Goal: Task Accomplishment & Management: Use online tool/utility

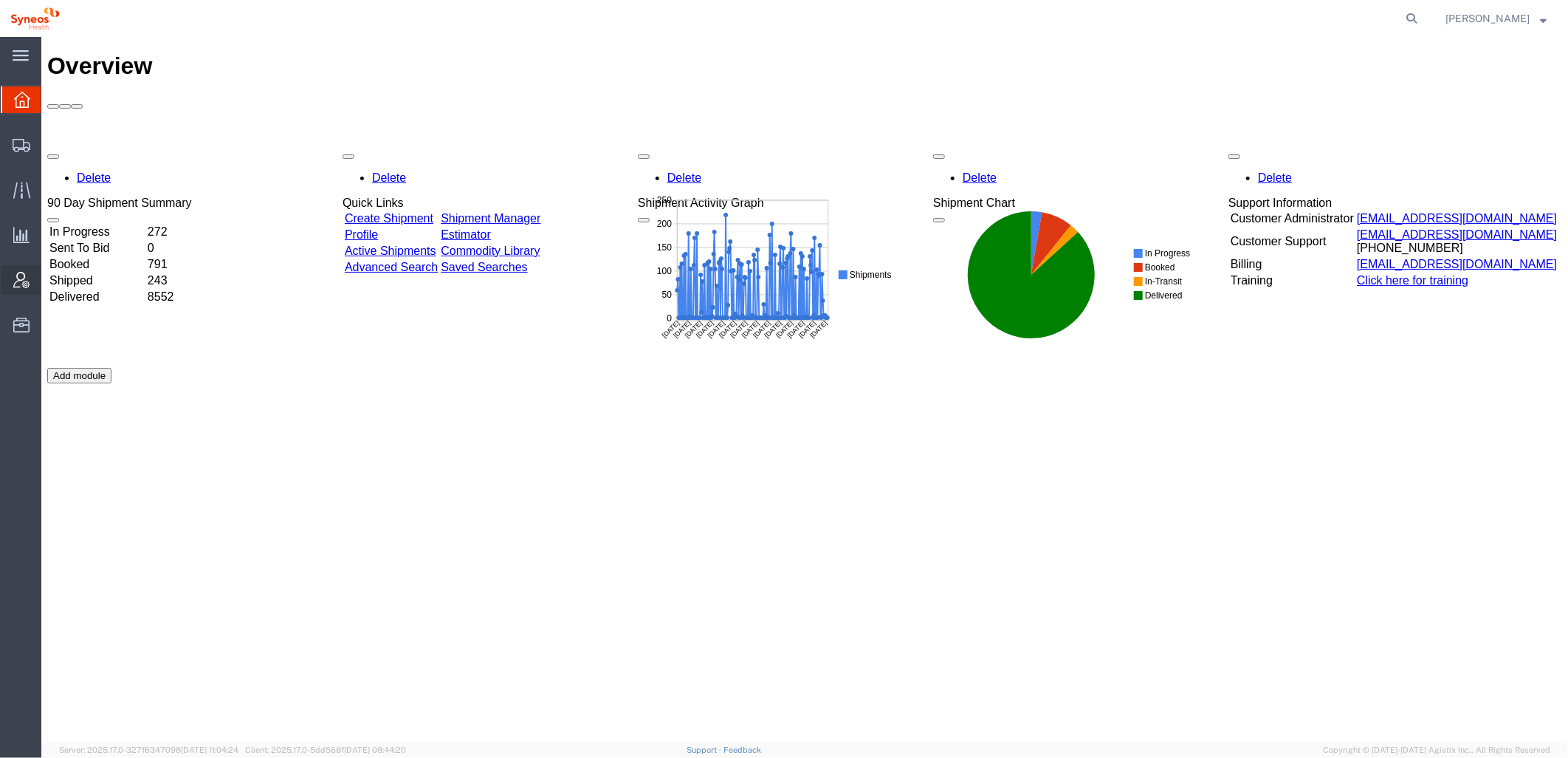
click at [16, 282] on icon at bounding box center [21, 279] width 16 height 16
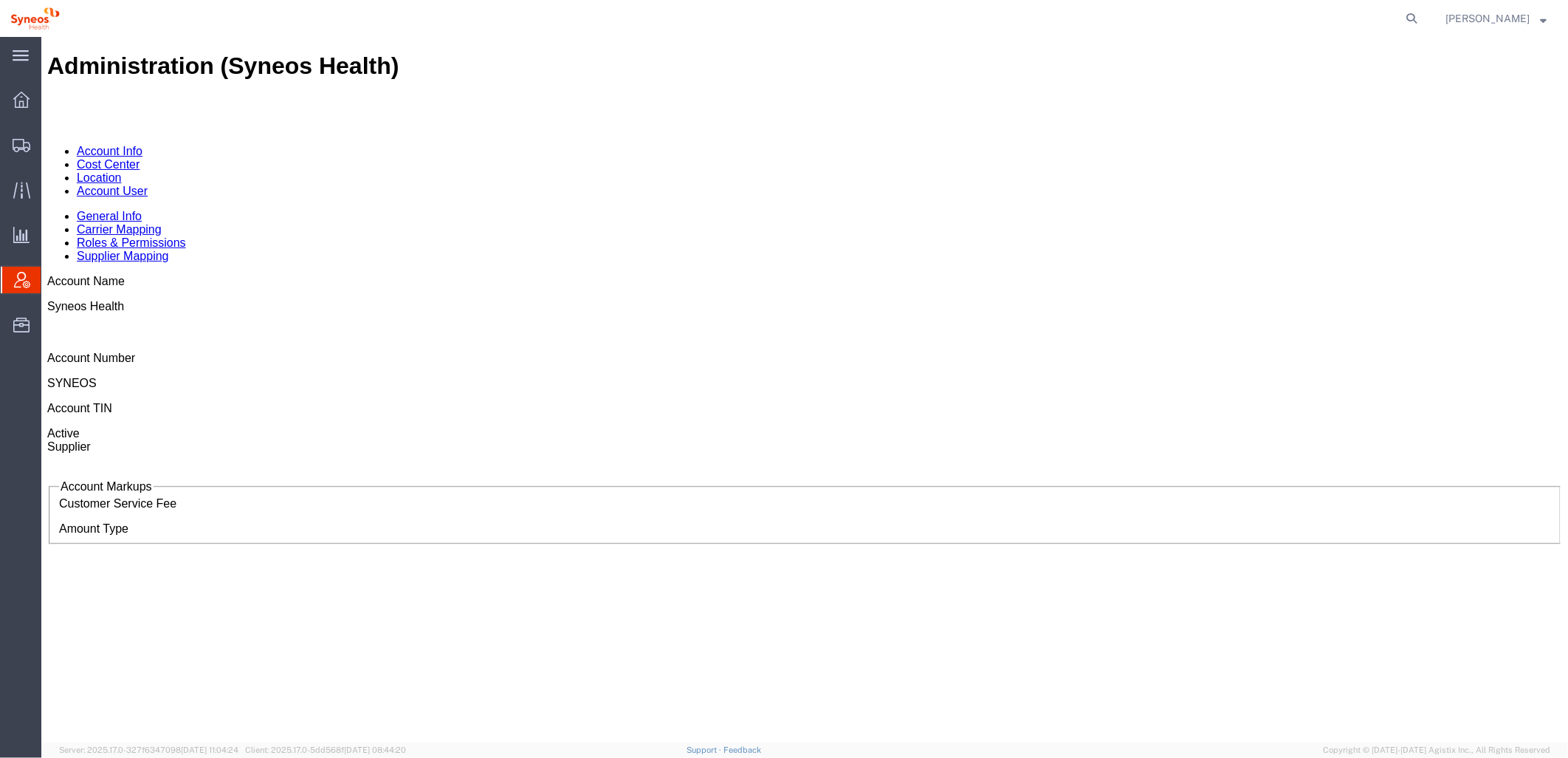
click at [147, 184] on link "Account User" at bounding box center [111, 190] width 71 height 12
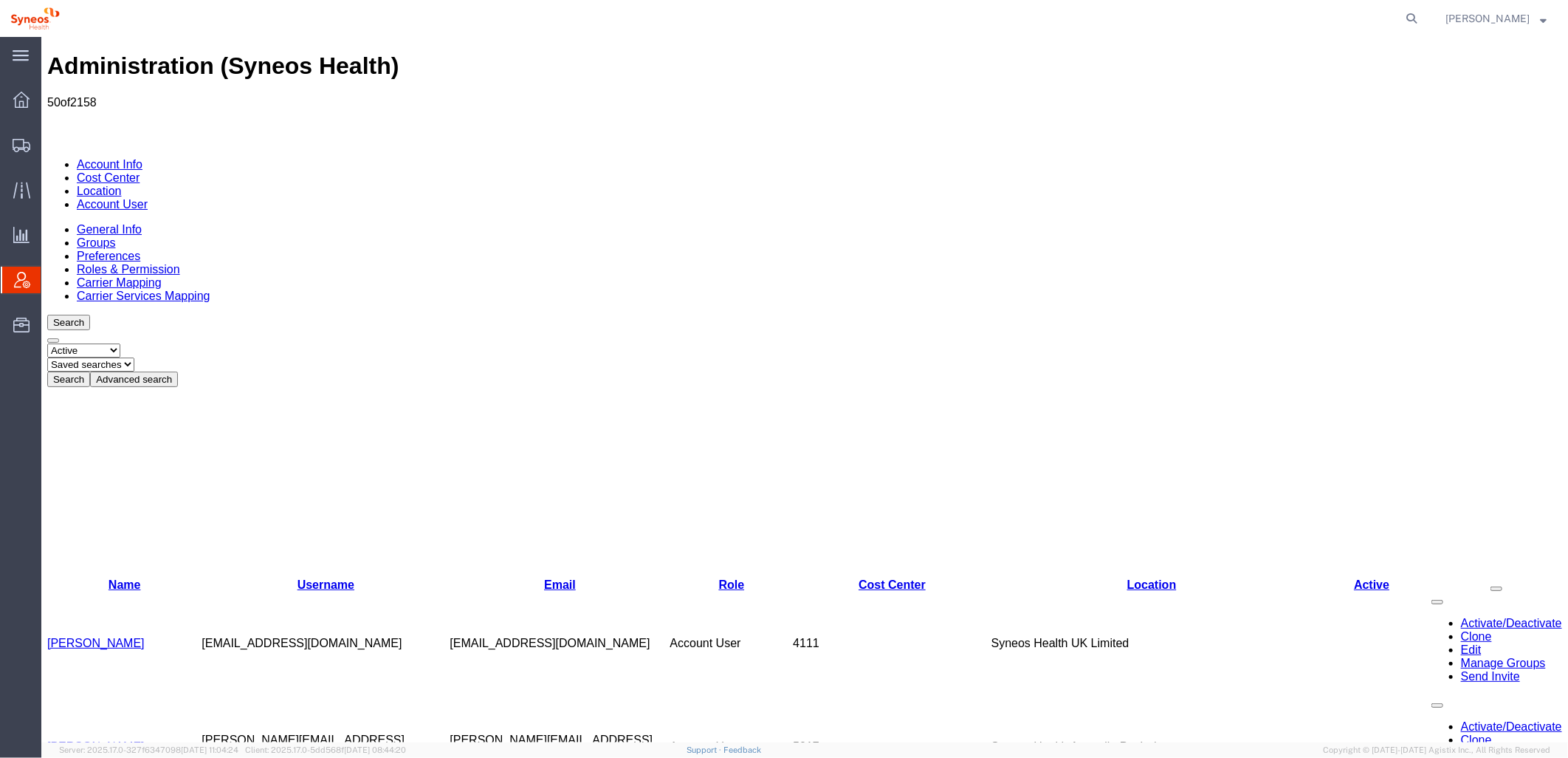
click at [177, 371] on button "Advanced search" at bounding box center [133, 378] width 88 height 15
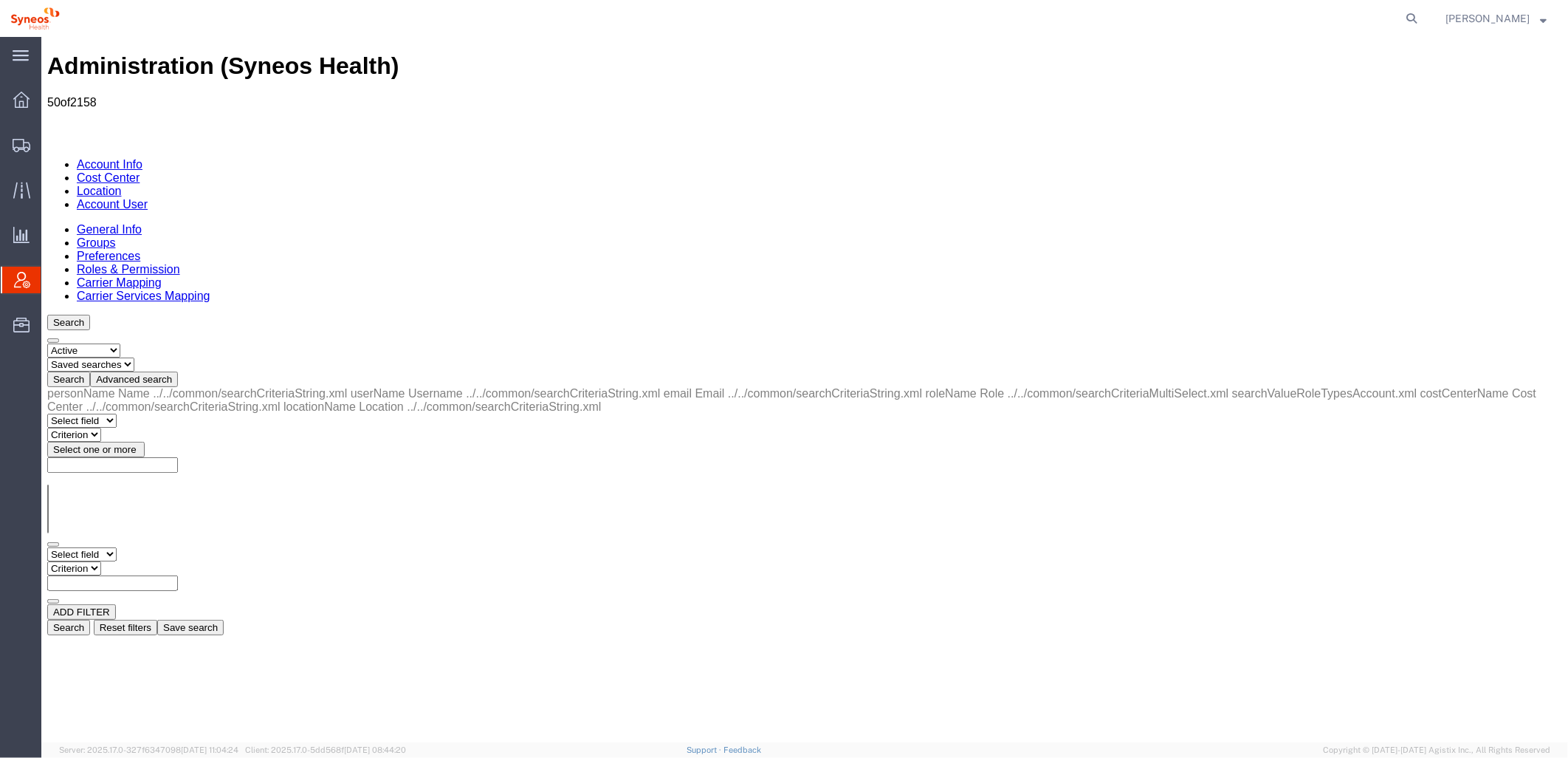
click at [116, 546] on select "Select field Cost Center Email Location Name Role Username" at bounding box center [81, 553] width 69 height 14
select select "locationName"
click at [47, 546] on select "Select field Cost Center Email Location Name Role Username" at bounding box center [81, 553] width 69 height 14
click at [135, 561] on select "Criterion contains does not contain is is blank is not blank starts with" at bounding box center [91, 568] width 89 height 14
select select "contains"
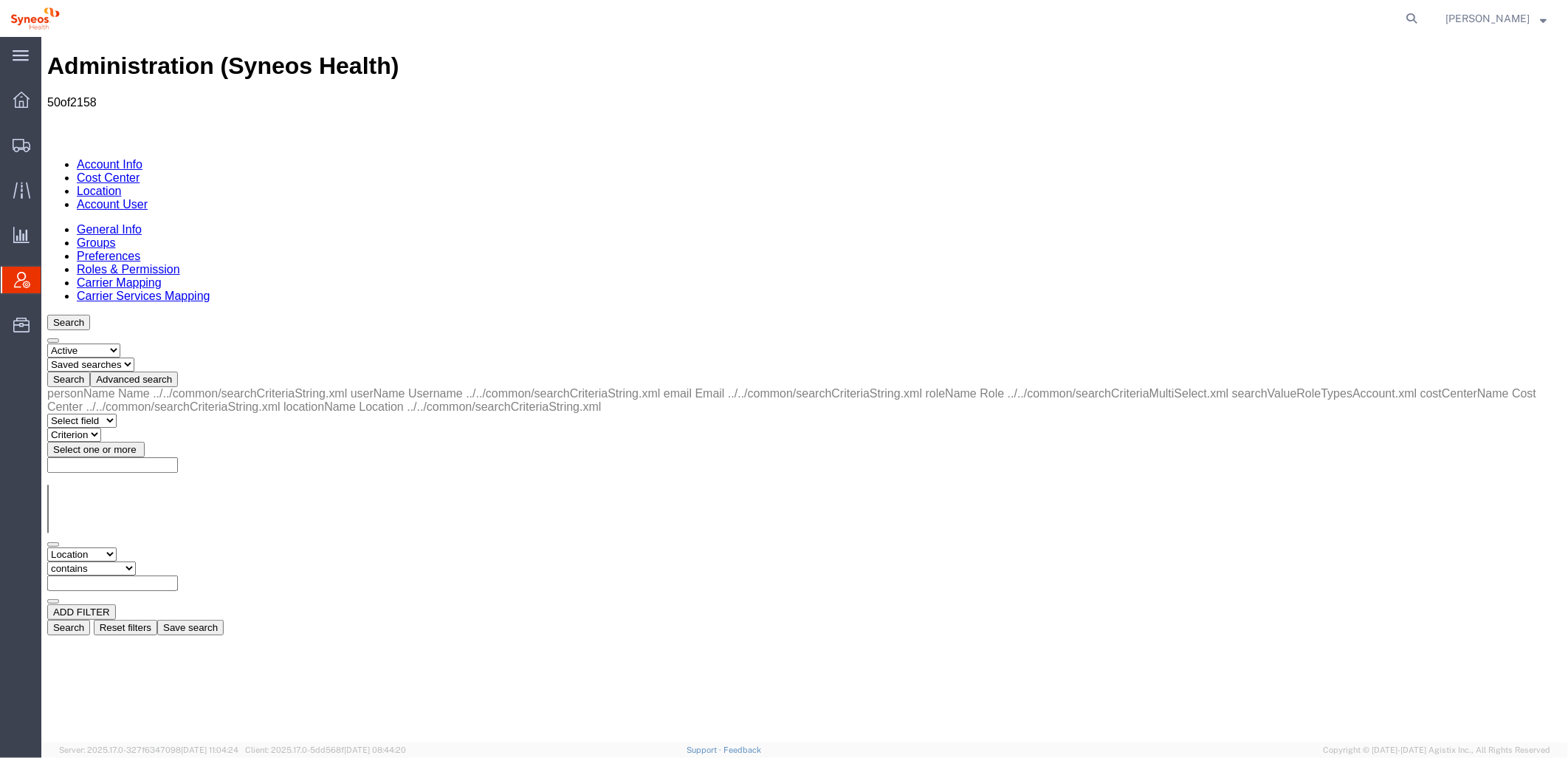
click at [135, 561] on select "Criterion contains does not contain is is blank is not blank starts with" at bounding box center [91, 568] width 89 height 14
click at [177, 575] on input "text" at bounding box center [112, 582] width 130 height 15
type input "zdnu"
click at [89, 619] on button "Search" at bounding box center [68, 627] width 43 height 15
